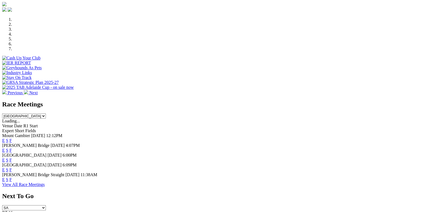
click at [7, 210] on span "R7" at bounding box center [4, 212] width 5 height 5
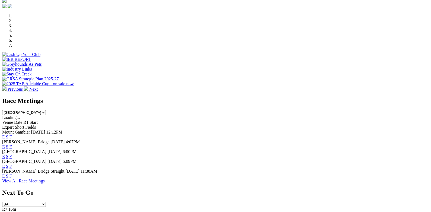
scroll to position [159, 0]
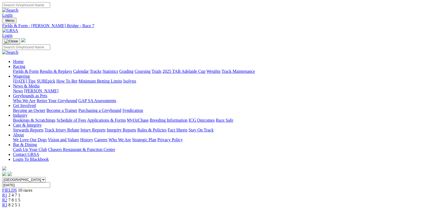
scroll to position [0, 0]
